Goal: Task Accomplishment & Management: Manage account settings

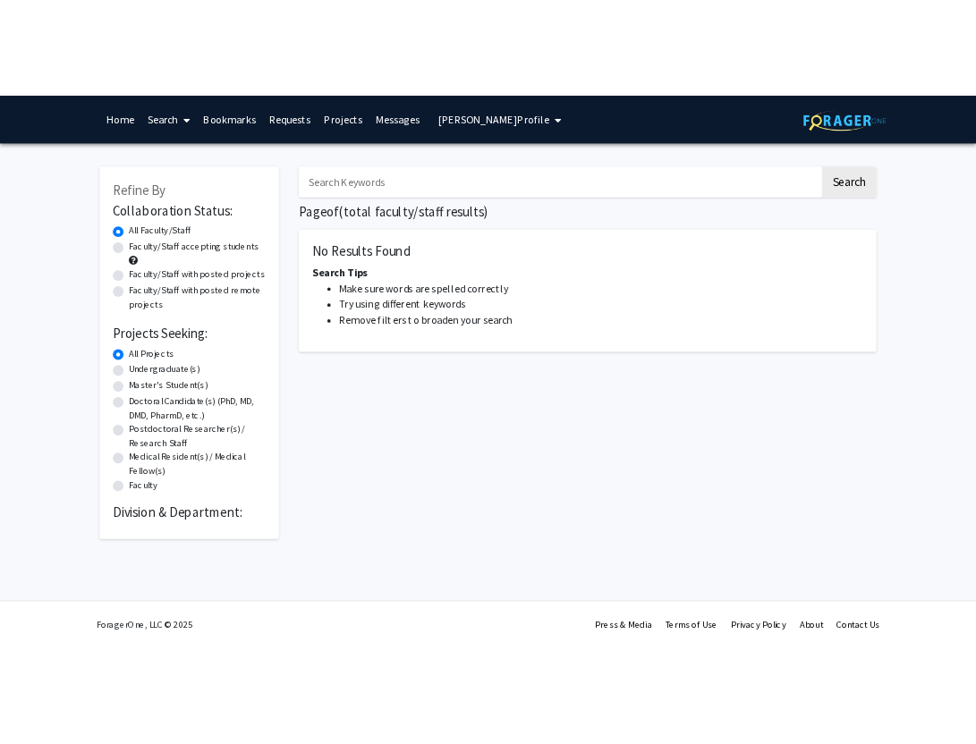
scroll to position [7612, 0]
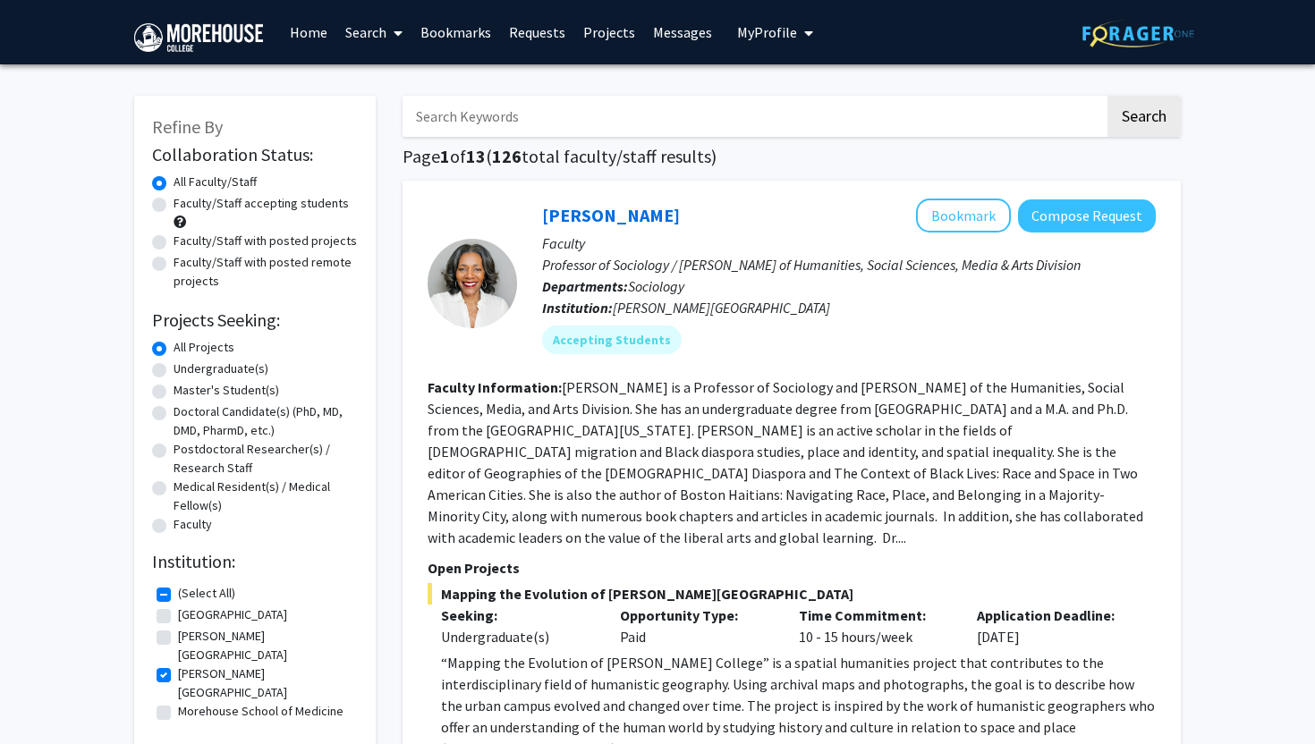
click at [778, 34] on span "My Profile" at bounding box center [767, 32] width 60 height 18
click at [821, 106] on span "View Profile" at bounding box center [849, 103] width 108 height 20
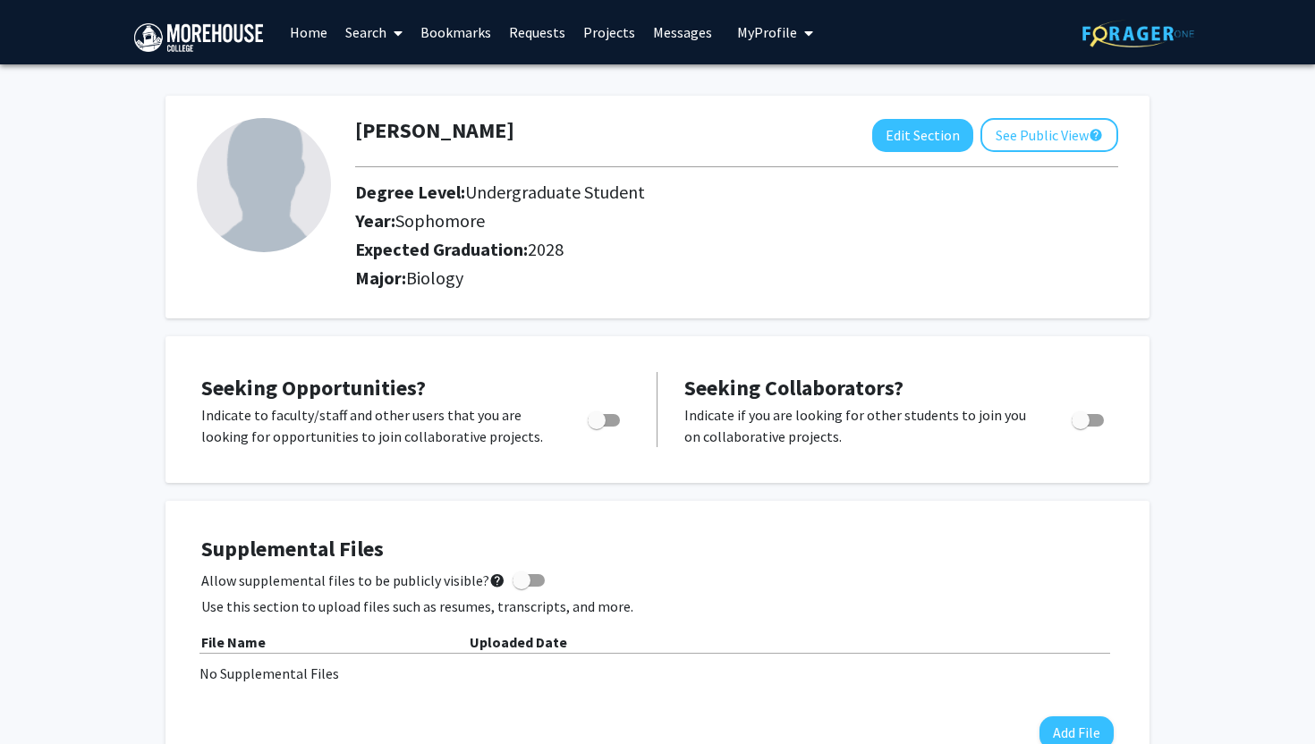
click at [646, 242] on h2 "Expected Graduation: 2028" at bounding box center [696, 249] width 682 height 21
click at [1018, 124] on button "See Public View help" at bounding box center [1050, 135] width 138 height 34
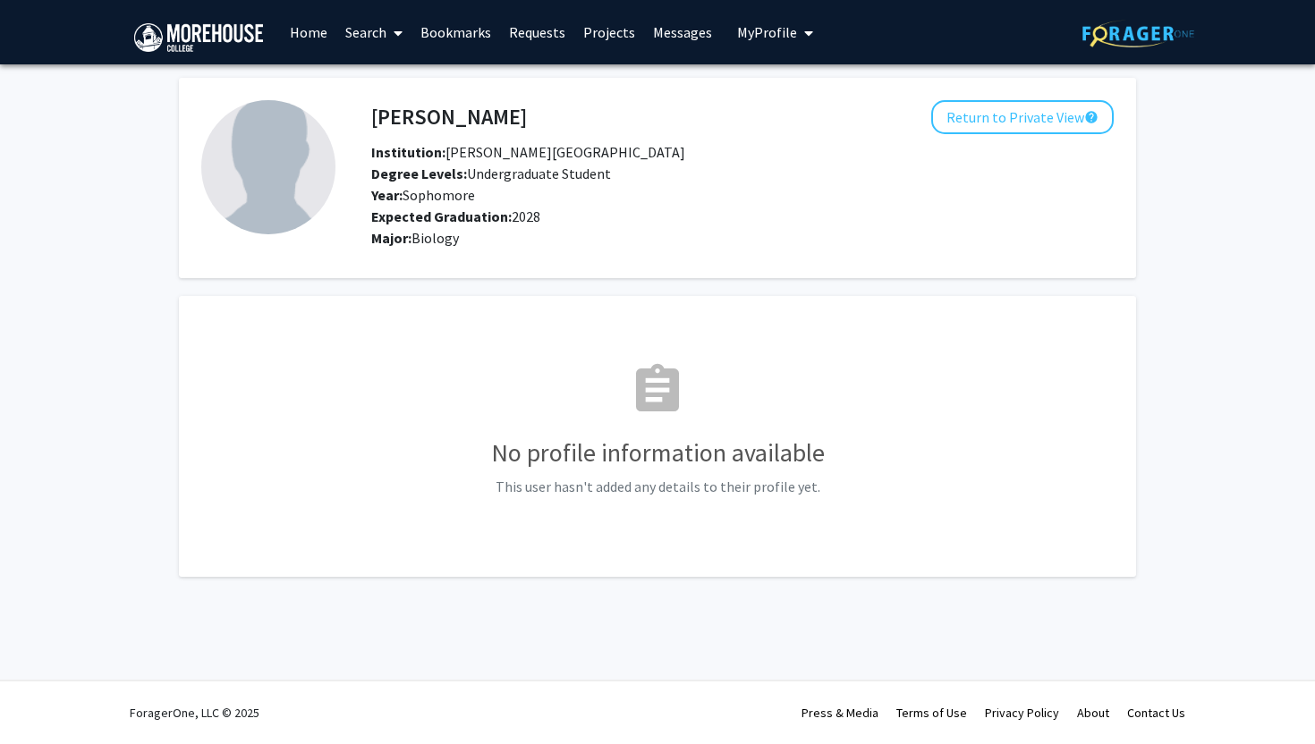
scroll to position [7612, 0]
